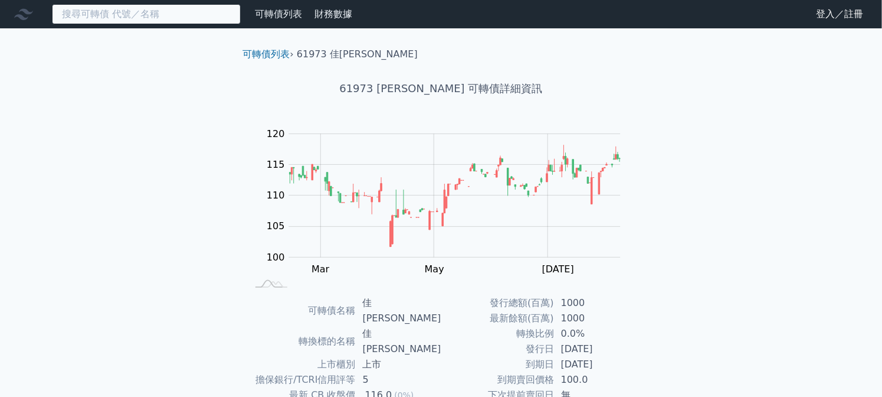
click at [146, 21] on input at bounding box center [146, 14] width 189 height 20
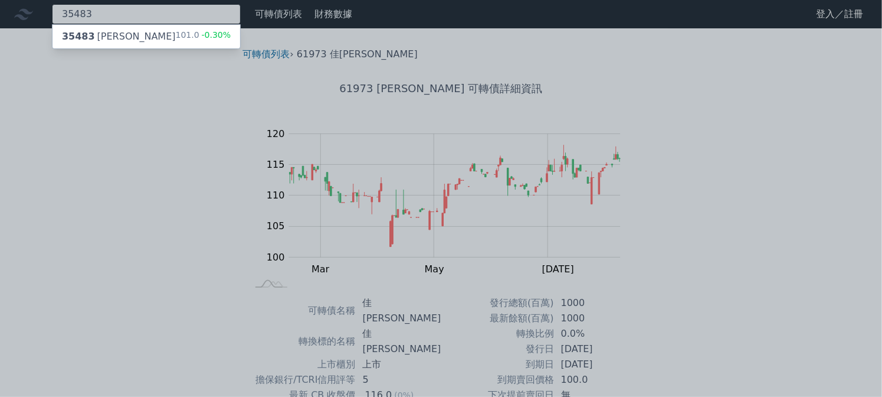
type input "35483"
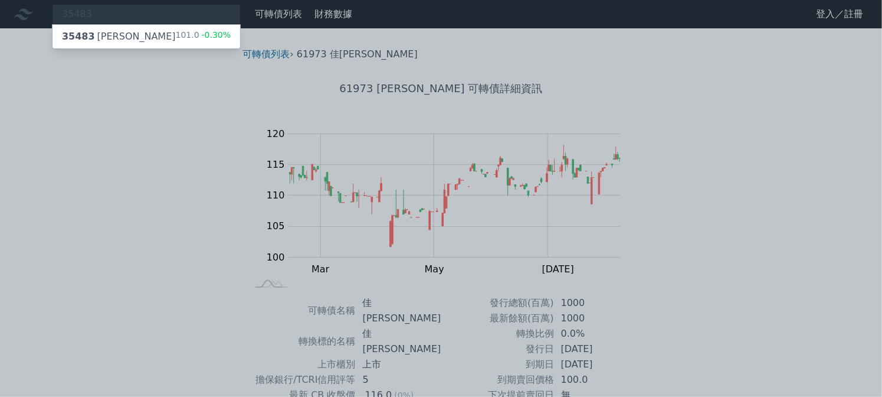
click at [139, 42] on div "35483 兆利三 101.0 -0.30%" at bounding box center [147, 37] width 188 height 24
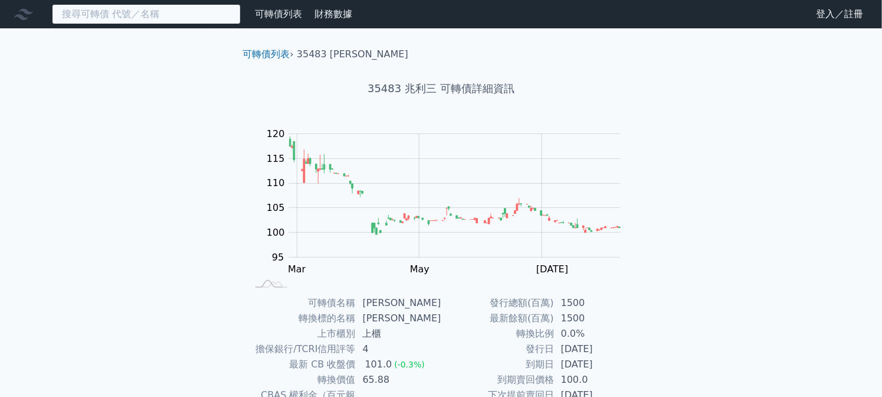
click at [132, 14] on input at bounding box center [146, 14] width 189 height 20
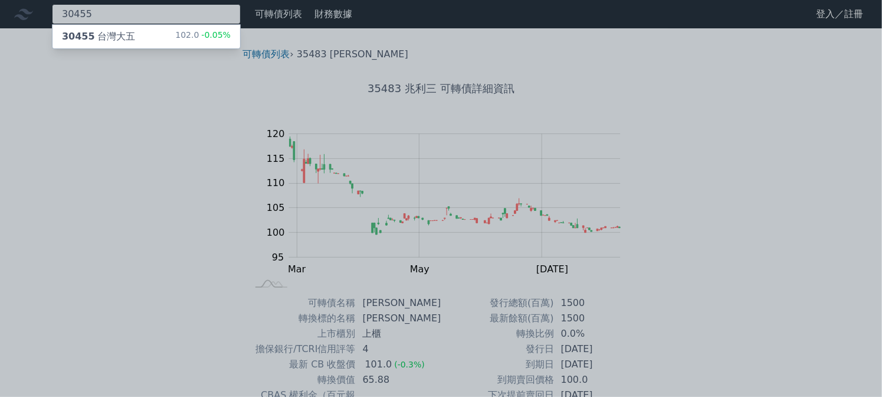
type input "30455"
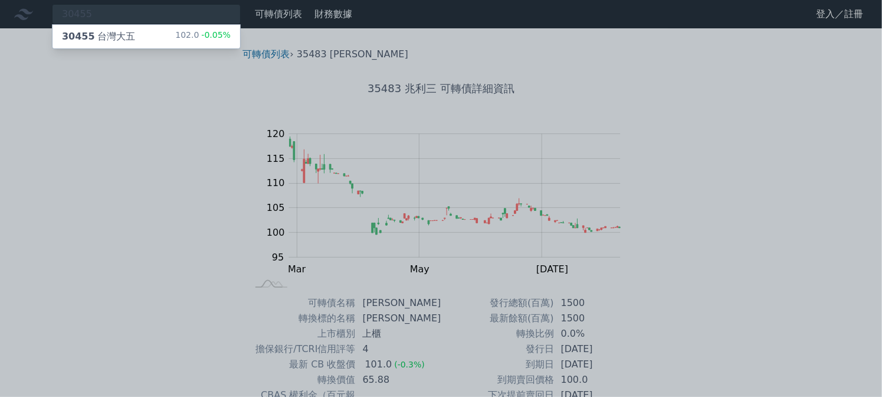
click at [98, 39] on div "30455 台灣大五" at bounding box center [98, 37] width 73 height 14
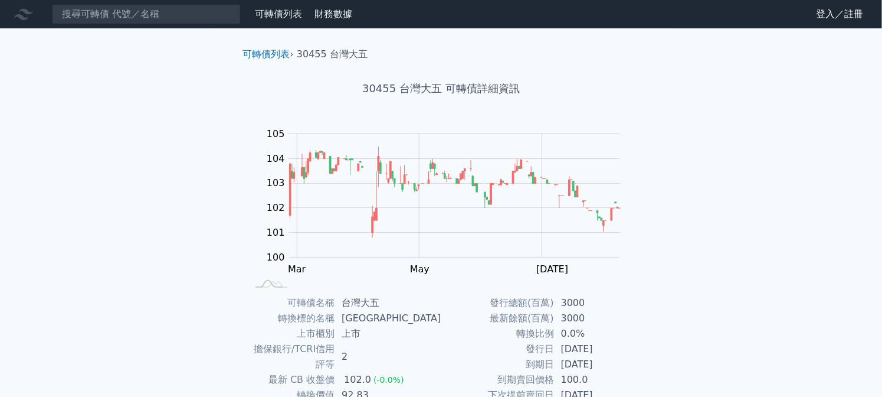
click at [171, 5] on nav "可轉債列表 財務數據 可轉債列表 財務數據 登入／註冊 登入／註冊" at bounding box center [441, 14] width 882 height 28
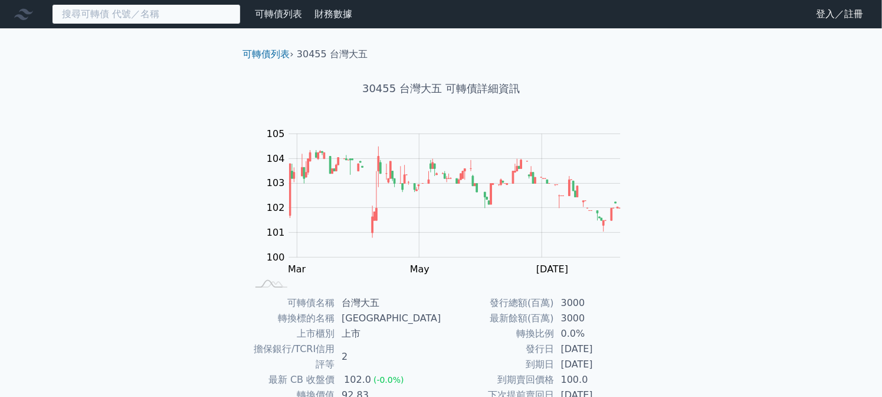
click at [169, 8] on input at bounding box center [146, 14] width 189 height 20
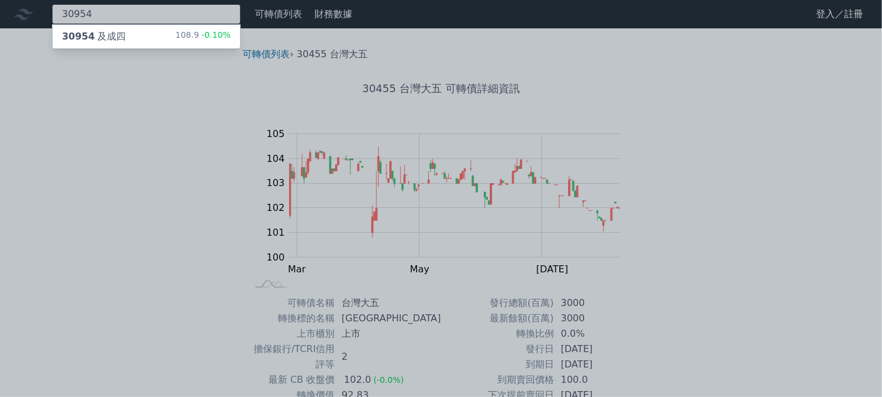
type input "30954"
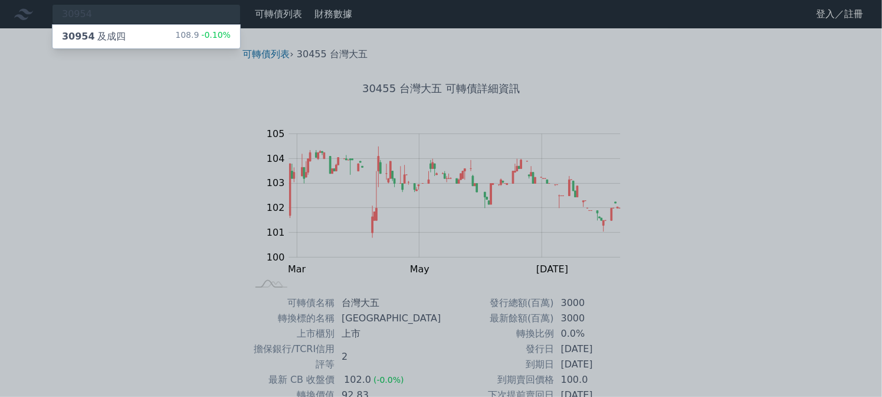
click at [102, 36] on div "30954 及成四" at bounding box center [94, 37] width 64 height 14
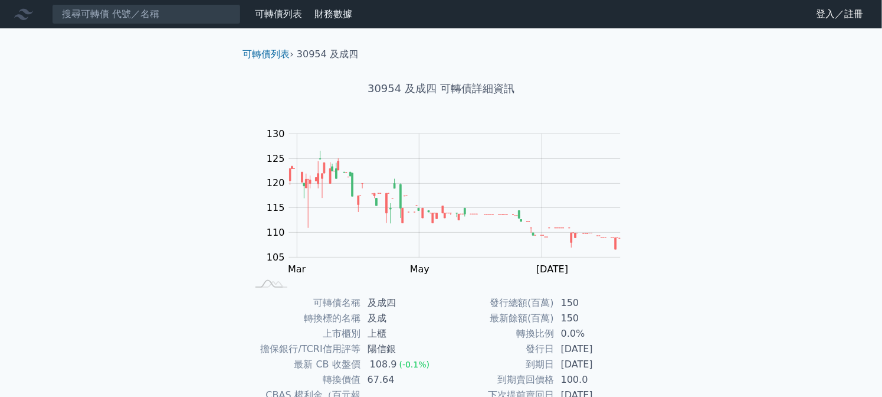
click at [428, 89] on h1 "30954 及成四 可轉債詳細資訊" at bounding box center [441, 88] width 415 height 17
drag, startPoint x: 428, startPoint y: 89, endPoint x: 365, endPoint y: 94, distance: 62.8
click at [365, 94] on h1 "30954 及成四 可轉債詳細資訊" at bounding box center [441, 88] width 415 height 17
copy h1 "30954 及成"
